Goal: Task Accomplishment & Management: Use online tool/utility

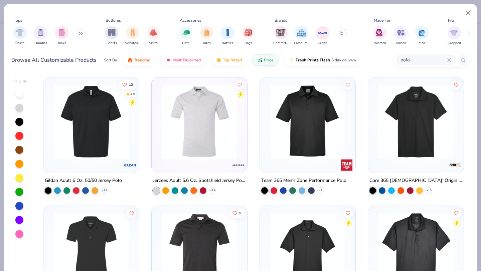
click at [208, 141] on img at bounding box center [199, 122] width 82 height 76
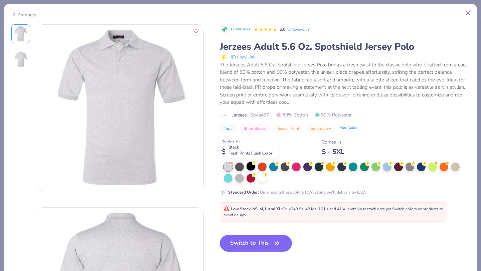
click at [250, 162] on div at bounding box center [251, 166] width 9 height 9
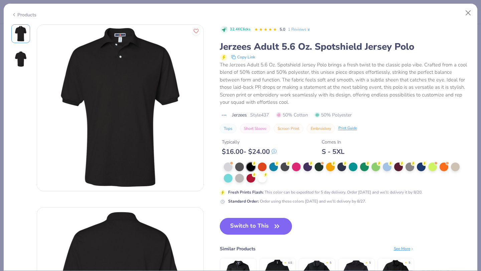
click at [254, 226] on button "Switch to This" at bounding box center [256, 226] width 73 height 17
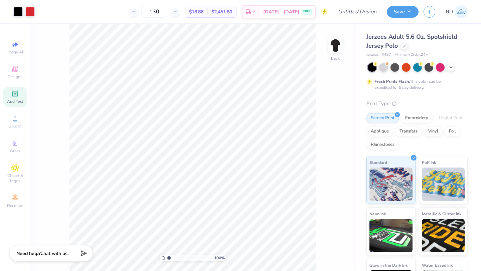
click at [15, 95] on icon at bounding box center [14, 93] width 5 height 5
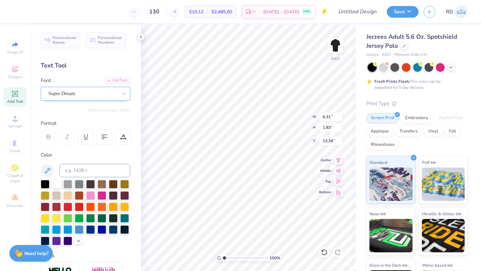
type textarea "B"
click at [112, 97] on div "Super Dream" at bounding box center [83, 94] width 70 height 10
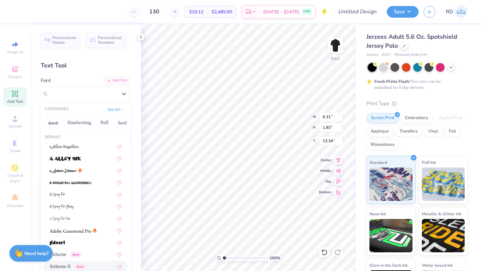
click at [71, 264] on span "Airborne II" at bounding box center [59, 266] width 21 height 7
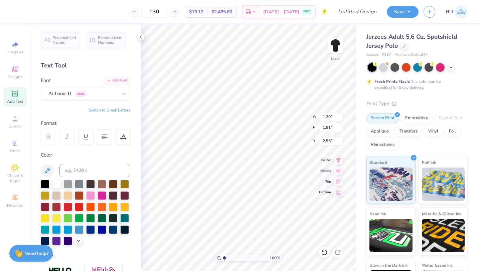
type input "2.55"
drag, startPoint x: 225, startPoint y: 258, endPoint x: 243, endPoint y: 258, distance: 17.7
type input "5.1"
click at [243, 258] on input "range" at bounding box center [245, 258] width 45 height 6
type input "3.22"
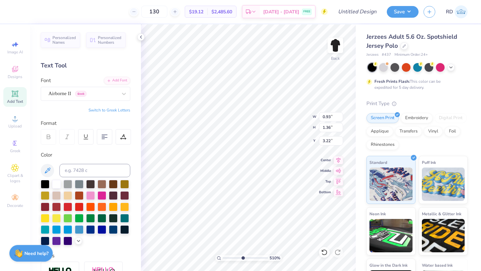
type input "0.93"
type input "1.36"
type input "1.37"
type input "0.94"
type input "3.43"
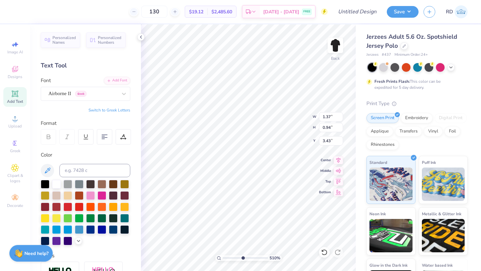
type input "1.36"
type input "0.93"
type input "3.27"
type input "1.42"
type input "0.97"
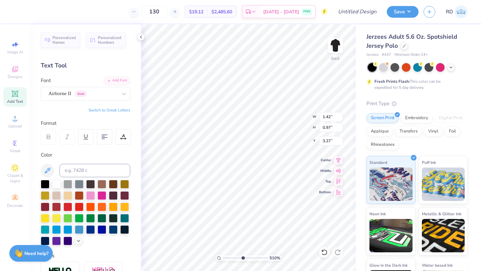
type input "1.57"
type input "1.08"
drag, startPoint x: 243, startPoint y: 258, endPoint x: 191, endPoint y: 257, distance: 51.8
type input "1"
click at [223, 257] on input "range" at bounding box center [245, 258] width 45 height 6
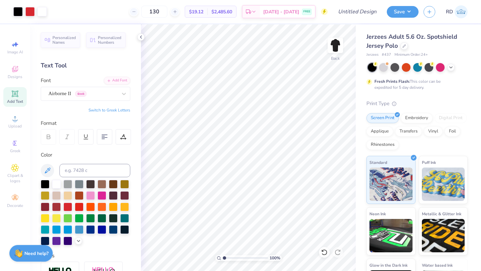
click at [15, 92] on icon at bounding box center [14, 93] width 5 height 5
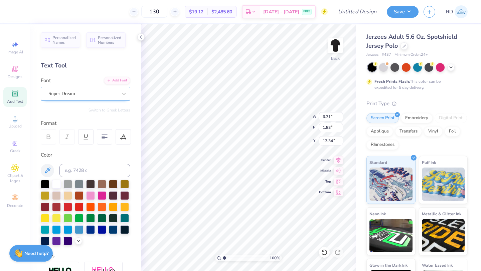
type textarea "-"
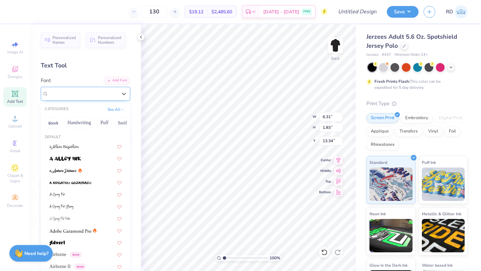
click at [93, 97] on div "Super Dream" at bounding box center [83, 94] width 70 height 10
click at [67, 259] on div "Airborne Greek" at bounding box center [85, 254] width 84 height 11
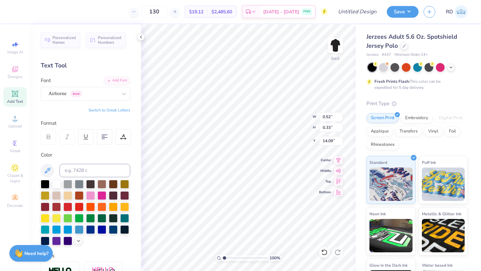
type input "4.34"
drag, startPoint x: 224, startPoint y: 258, endPoint x: 255, endPoint y: 256, distance: 30.8
type input "7.79"
click at [255, 256] on input "range" at bounding box center [245, 258] width 45 height 6
type input "0.80"
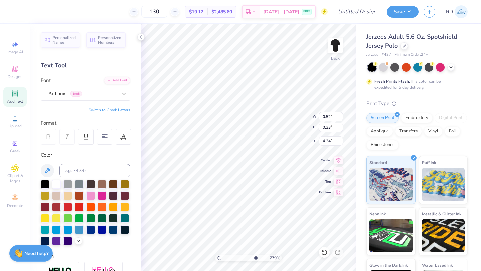
type input "0.50"
type input "4.17"
type input "0.91"
type input "0.93"
type input "3.95"
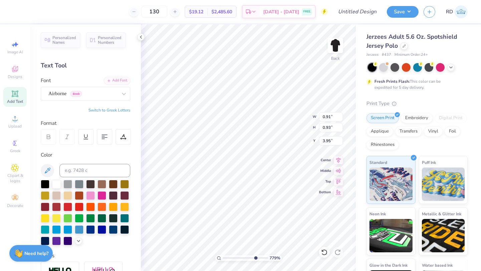
type input "1.18"
type input "1.21"
type input "3.30"
type input "0.65"
type input "1.04"
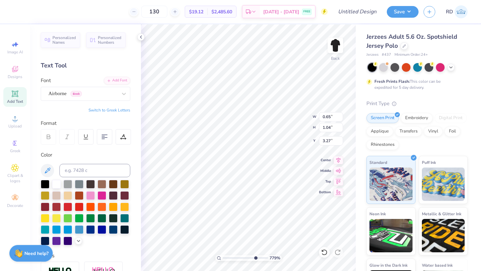
type input "3.22"
type input "0.25"
type input "0.40"
type input "3.48"
type input "0.41"
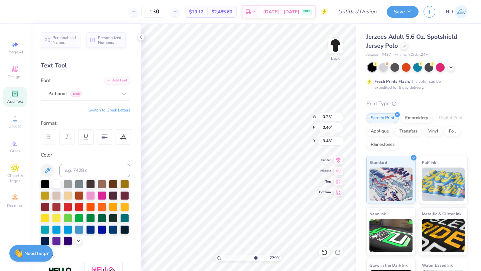
type input "0.26"
type input "3.52"
type input "2.78"
type input "2.25"
type input "2.96"
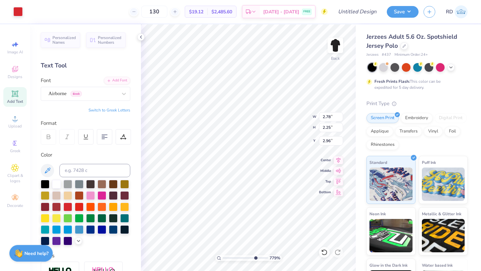
type input "0.41"
type input "0.26"
type input "3.24"
type input "7.48"
click at [253, 257] on input "range" at bounding box center [245, 258] width 45 height 6
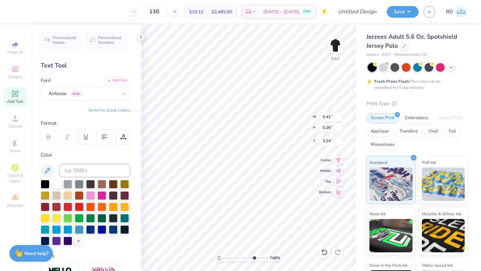
type input "2.78"
type input "2.25"
type input "2.96"
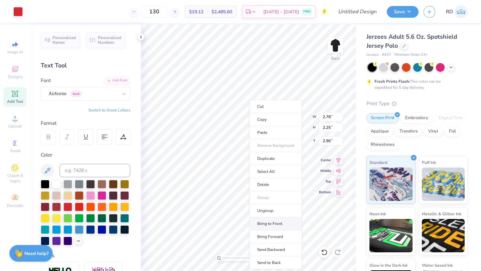
click at [276, 228] on li "Bring to Front" at bounding box center [276, 224] width 52 height 13
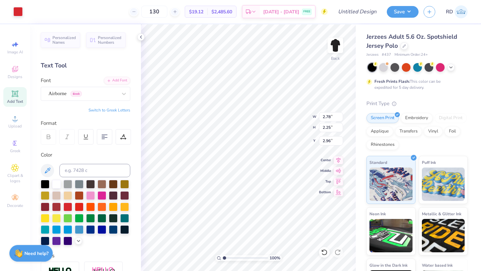
drag, startPoint x: 253, startPoint y: 259, endPoint x: 217, endPoint y: 258, distance: 35.8
type input "1"
click at [223, 258] on input "range" at bounding box center [245, 258] width 45 height 6
type input "2.42"
type input "1.96"
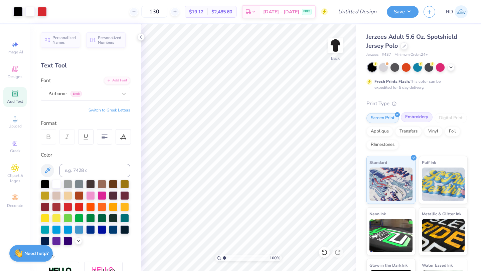
click at [422, 118] on div "Embroidery" at bounding box center [417, 117] width 32 height 10
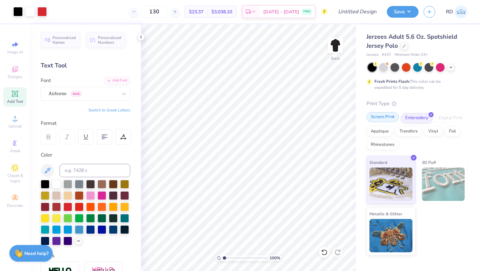
click at [391, 118] on div "Screen Print" at bounding box center [383, 117] width 32 height 10
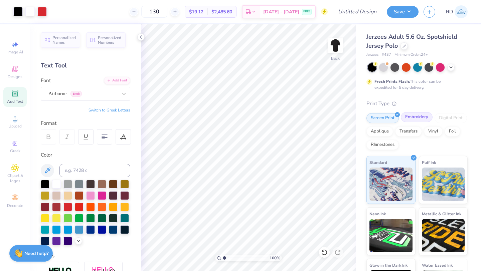
click at [423, 119] on div "Embroidery" at bounding box center [417, 117] width 32 height 10
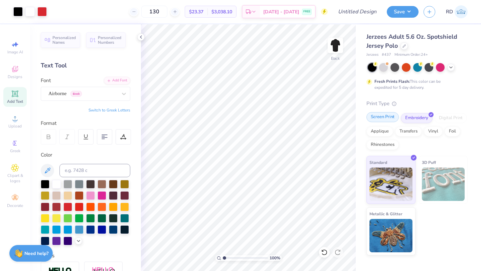
click at [386, 117] on div "Screen Print" at bounding box center [383, 117] width 32 height 10
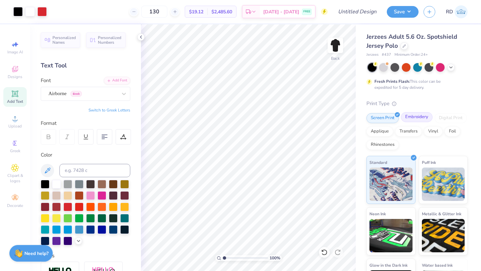
click at [429, 119] on div "Embroidery" at bounding box center [417, 117] width 32 height 10
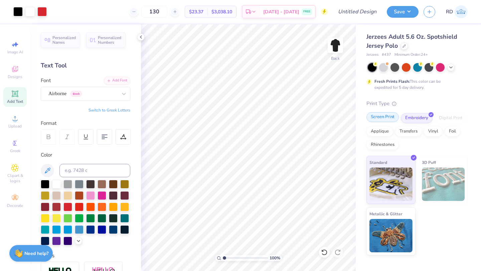
click at [387, 115] on div "Screen Print" at bounding box center [383, 117] width 32 height 10
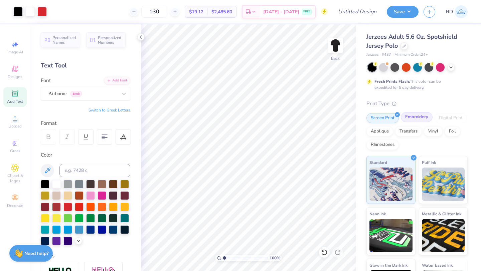
click at [420, 119] on div "Embroidery" at bounding box center [417, 117] width 32 height 10
